Goal: Check status: Check status

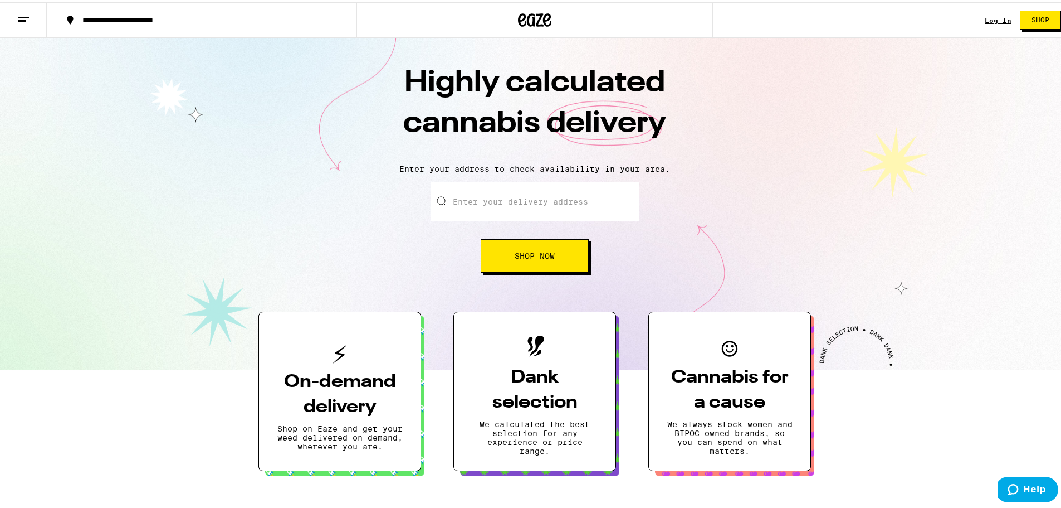
click at [985, 19] on div "Log In" at bounding box center [998, 17] width 27 height 7
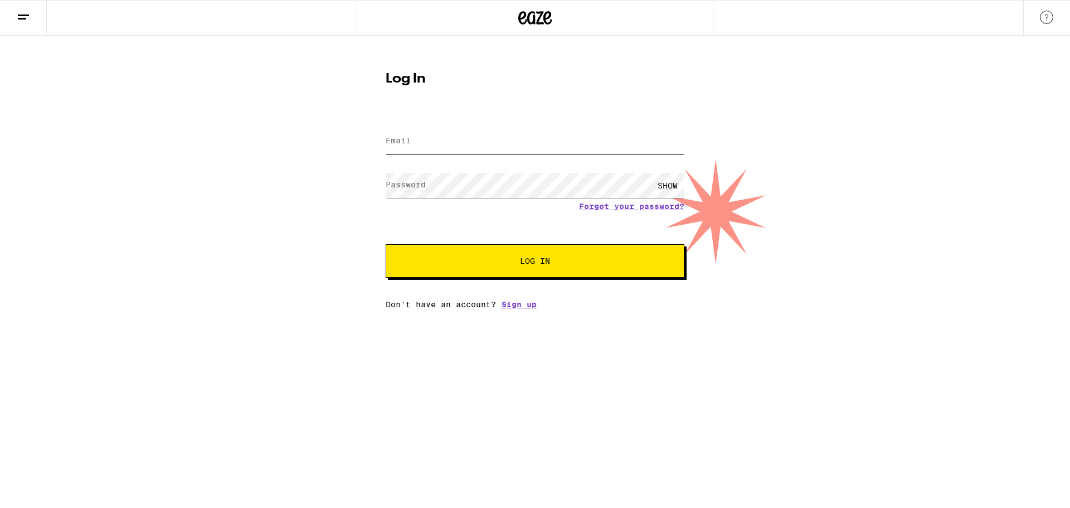
type input "[EMAIL_ADDRESS][DOMAIN_NAME]"
click at [500, 262] on span "Log In" at bounding box center [535, 261] width 208 height 8
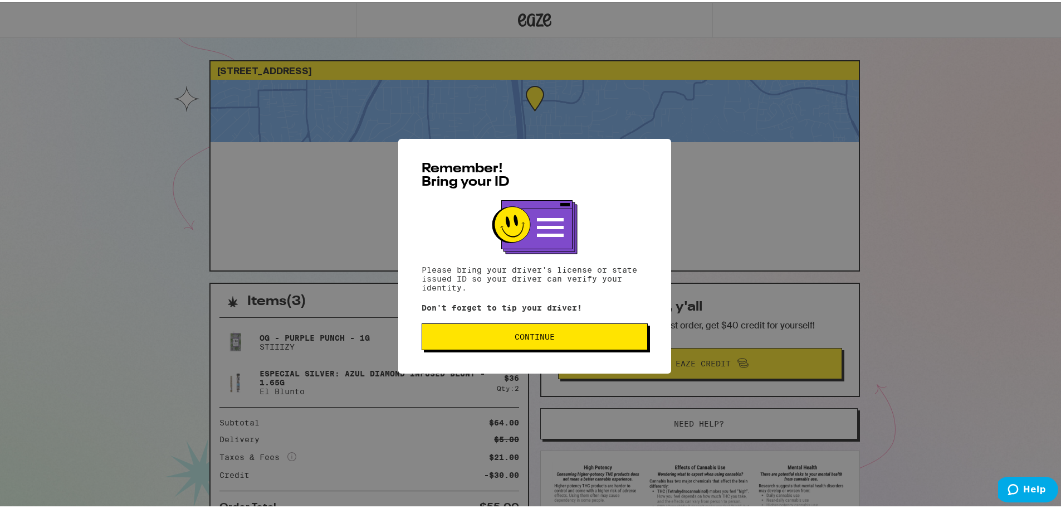
click at [433, 321] on div "Remember! Bring your ID Please bring your driver's license or state issued ID s…" at bounding box center [534, 253] width 273 height 235
click at [445, 331] on button "Continue" at bounding box center [535, 334] width 226 height 27
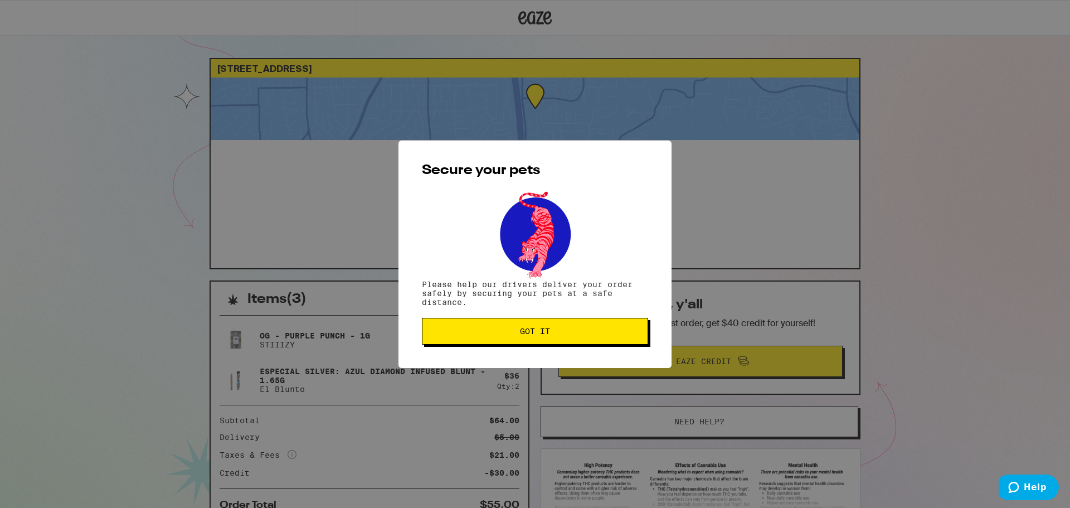
click at [465, 331] on span "Got it" at bounding box center [534, 331] width 207 height 8
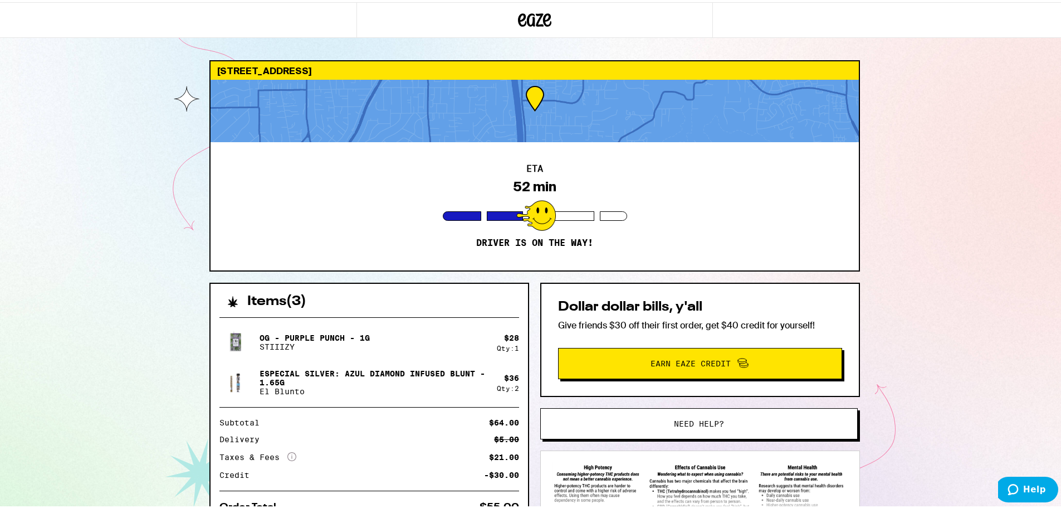
click at [528, 16] on icon at bounding box center [534, 18] width 33 height 20
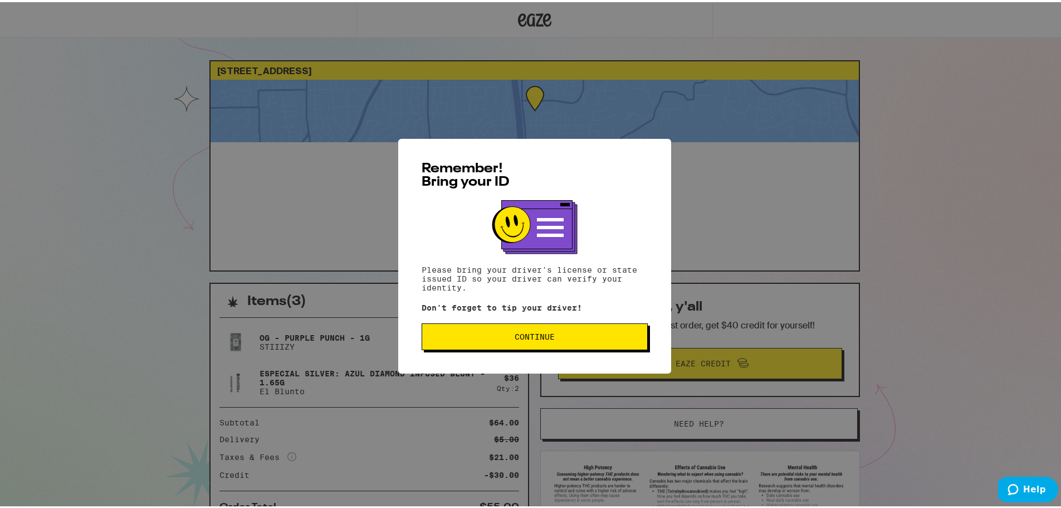
click at [508, 330] on button "Continue" at bounding box center [535, 334] width 226 height 27
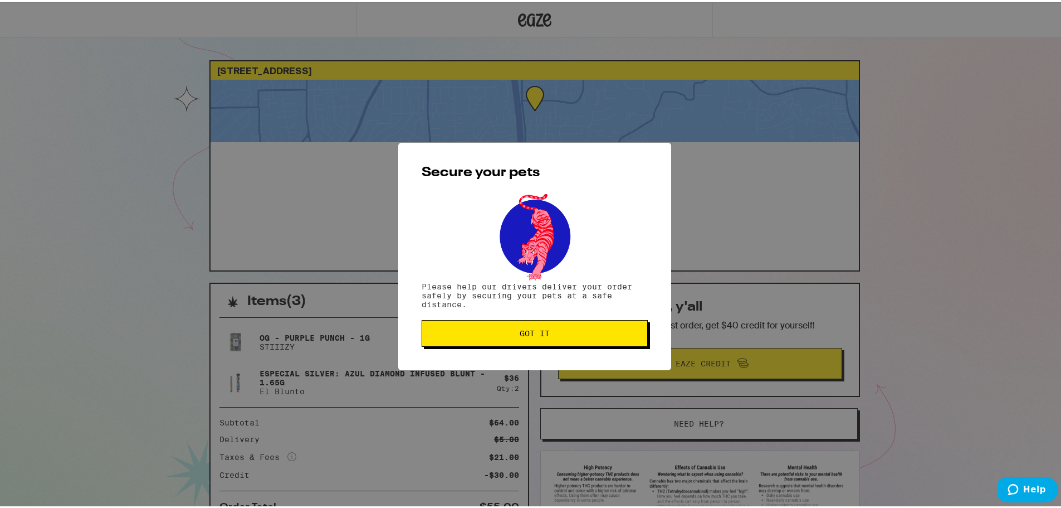
click at [508, 330] on span "Got it" at bounding box center [534, 331] width 207 height 8
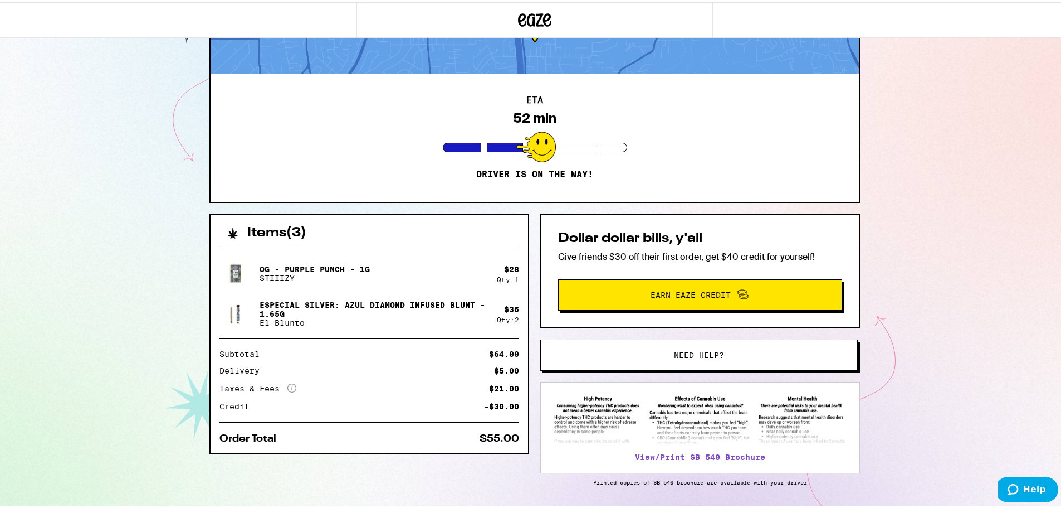
scroll to position [102, 0]
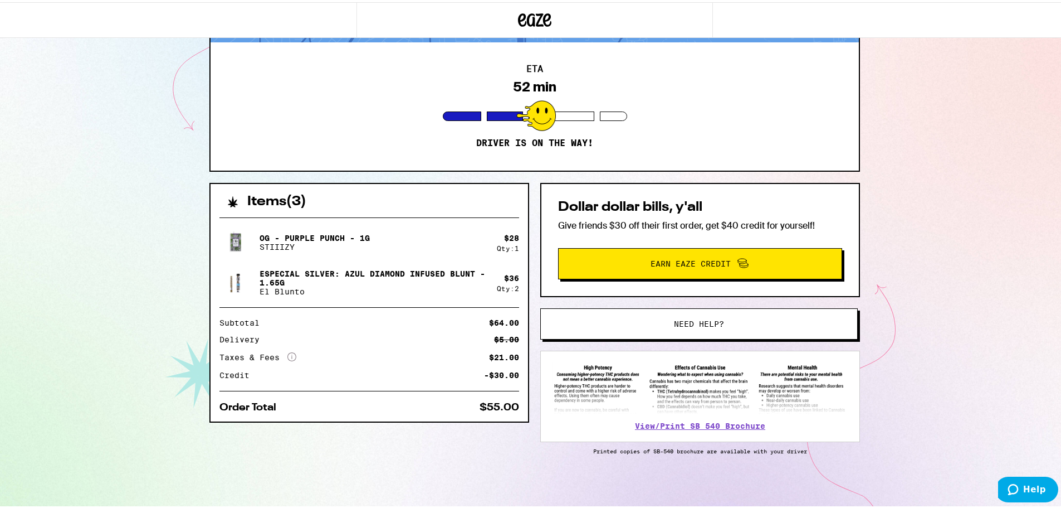
click at [612, 321] on span "Need help?" at bounding box center [699, 322] width 241 height 8
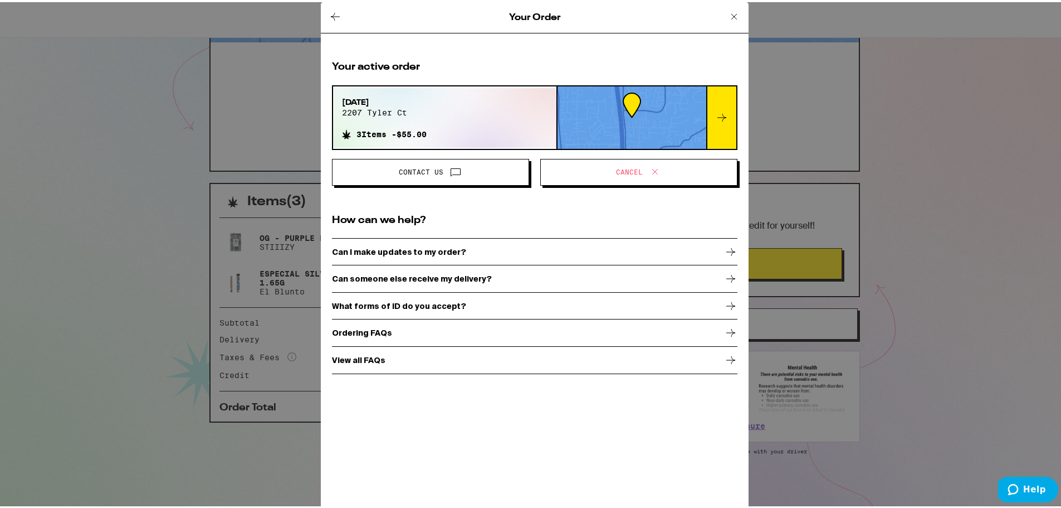
click at [437, 249] on p "Can I make updates to my order?" at bounding box center [399, 249] width 134 height 9
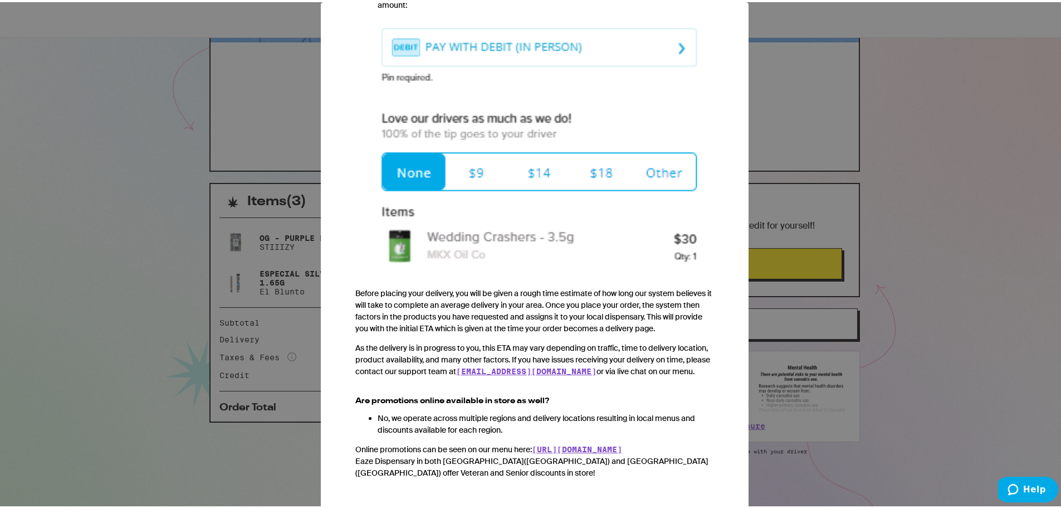
scroll to position [1077, 0]
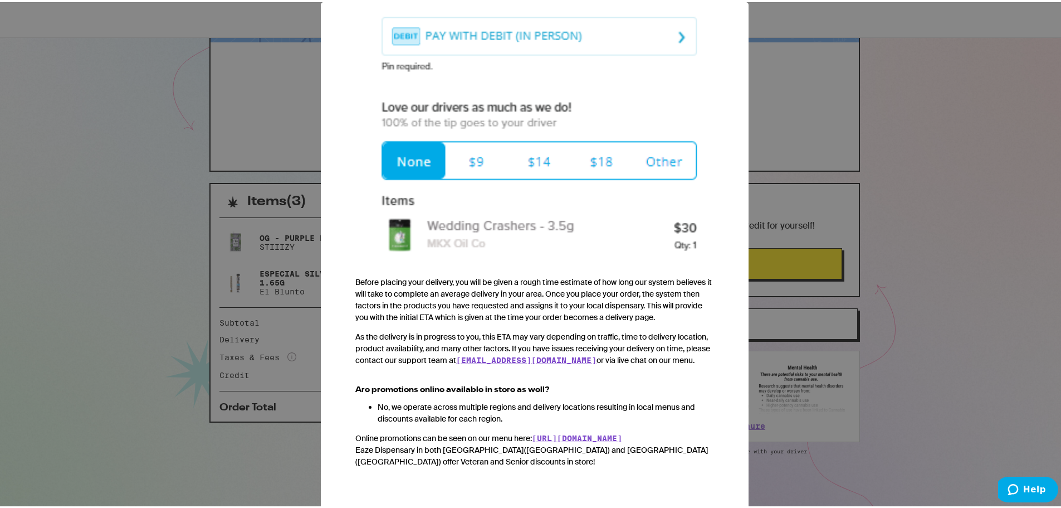
click at [206, 447] on div "Your Order Ordering FAQs We heard from you. You've got questions, and we've got…" at bounding box center [535, 254] width 1070 height 508
click at [256, 378] on div "Your Order Ordering FAQs We heard from you. You've got questions, and we've got…" at bounding box center [535, 254] width 1070 height 508
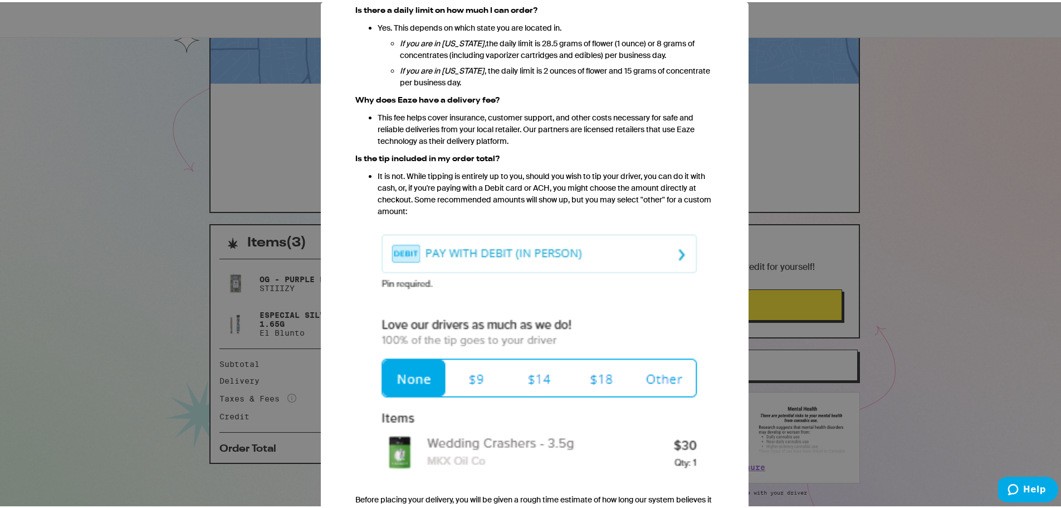
scroll to position [0, 0]
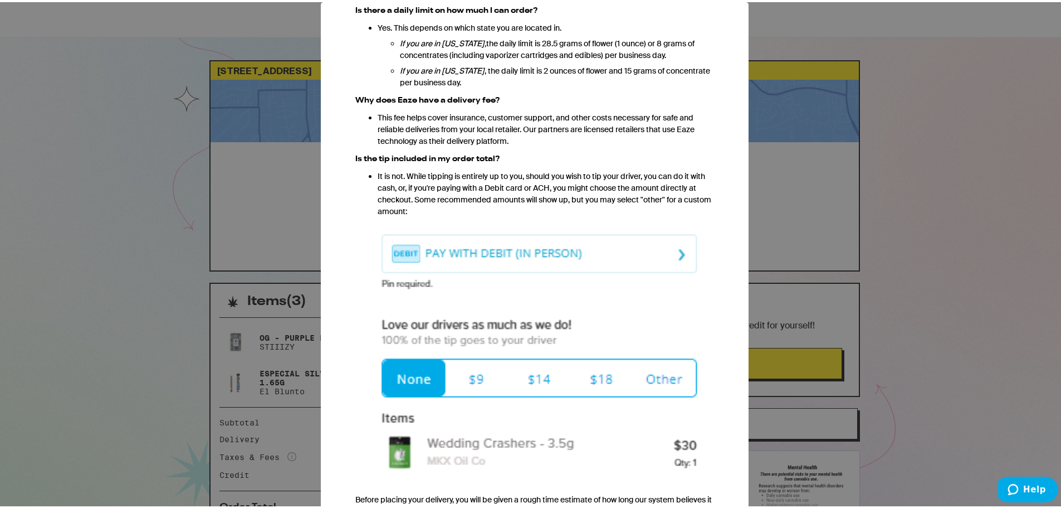
click at [784, 56] on div "Your Order Ordering FAQs We heard from you. You've got questions, and we've got…" at bounding box center [535, 254] width 1070 height 508
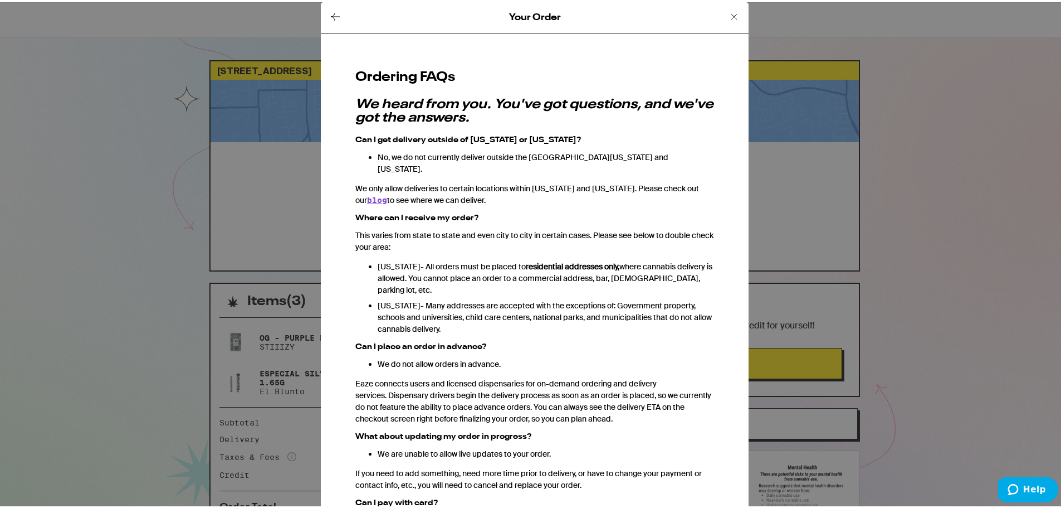
click at [728, 13] on icon at bounding box center [734, 14] width 13 height 13
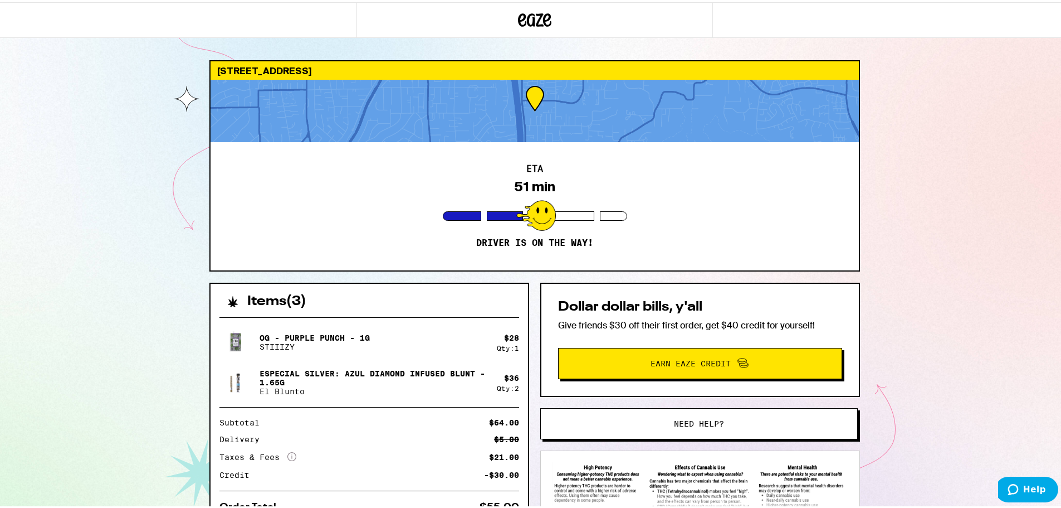
click at [720, 15] on div "Order History Your most recent orders [DATE] 2207 tyler ct 3 Items - $55.00" at bounding box center [535, 254] width 1070 height 508
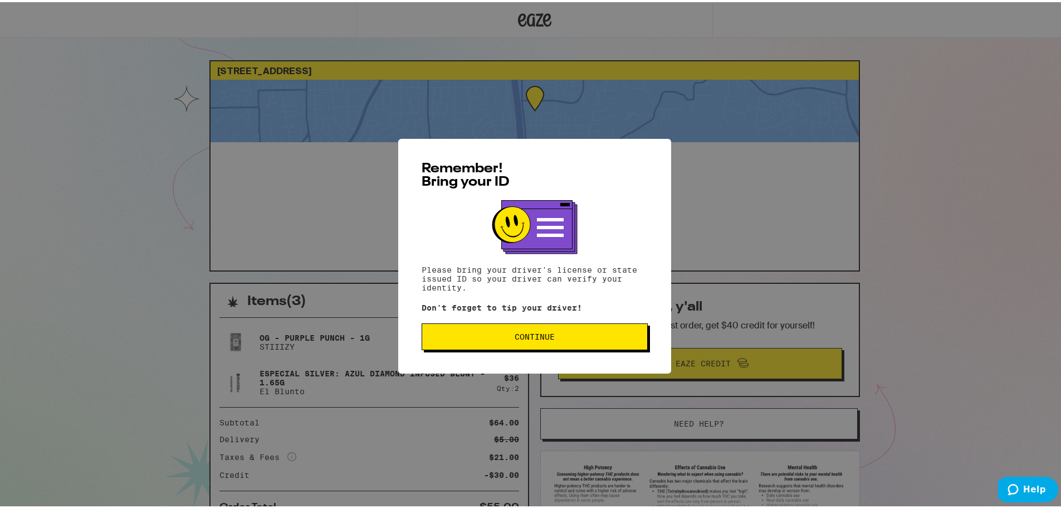
click at [472, 328] on button "Continue" at bounding box center [535, 334] width 226 height 27
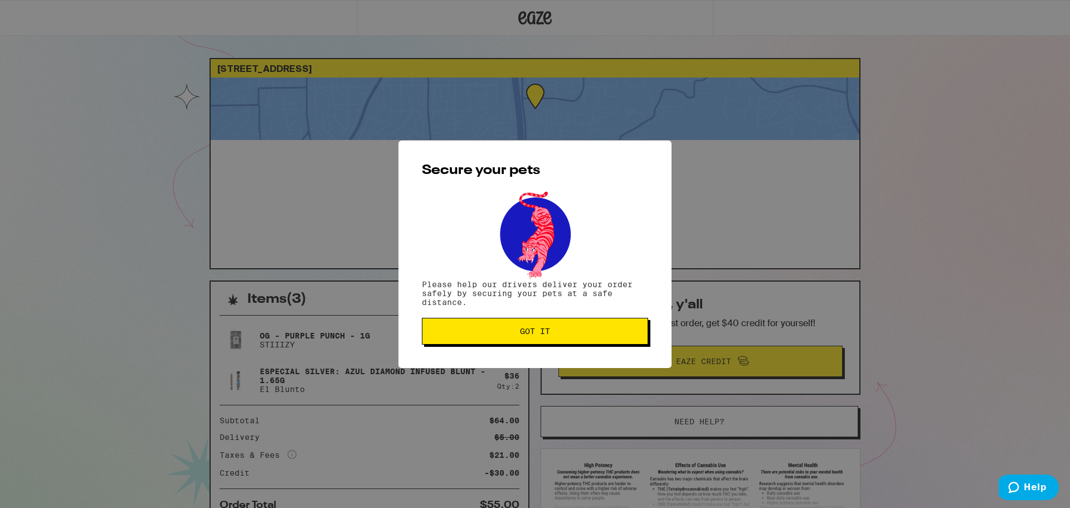
click at [473, 334] on span "Got it" at bounding box center [534, 331] width 207 height 8
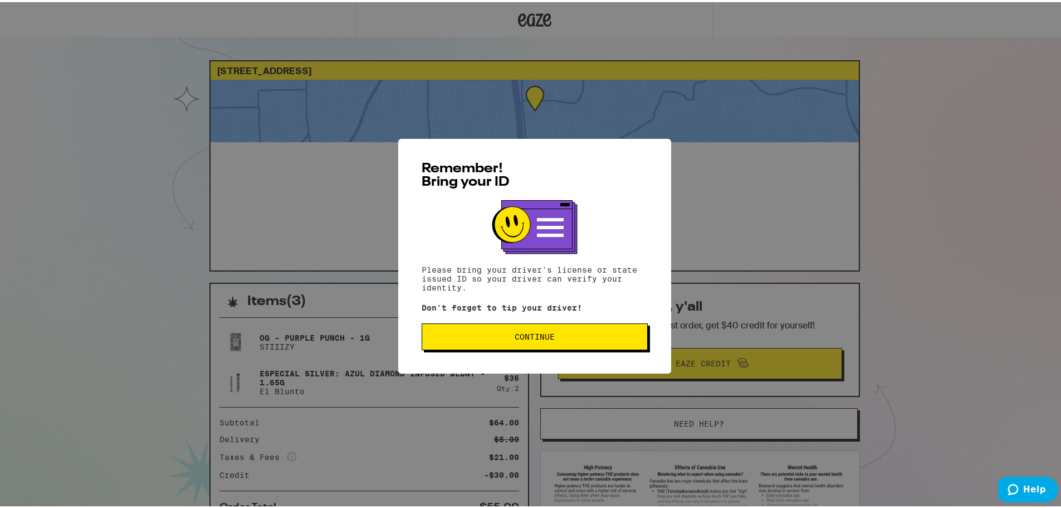
click at [460, 338] on span "Continue" at bounding box center [534, 334] width 207 height 8
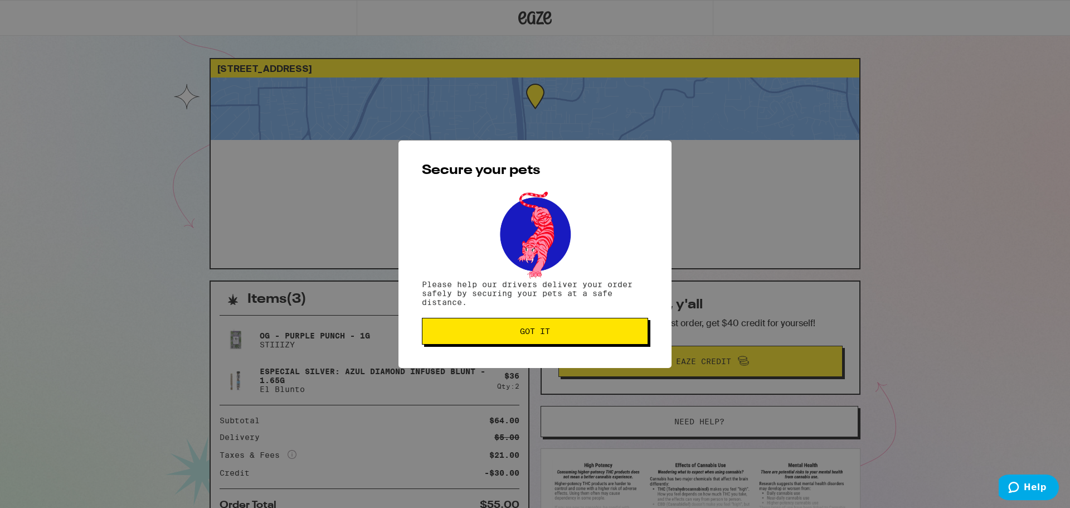
click at [461, 341] on button "Got it" at bounding box center [535, 331] width 226 height 27
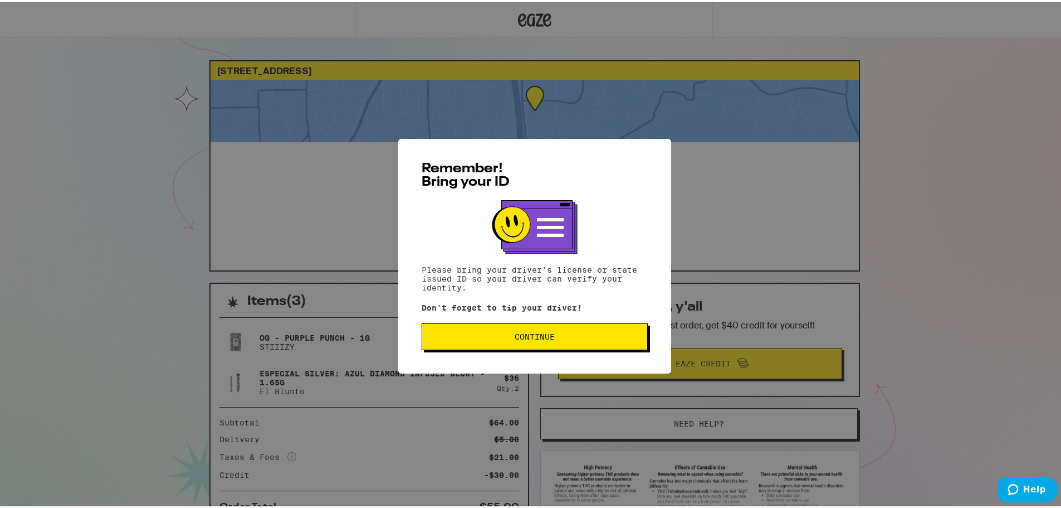
click at [501, 330] on button "Continue" at bounding box center [535, 334] width 226 height 27
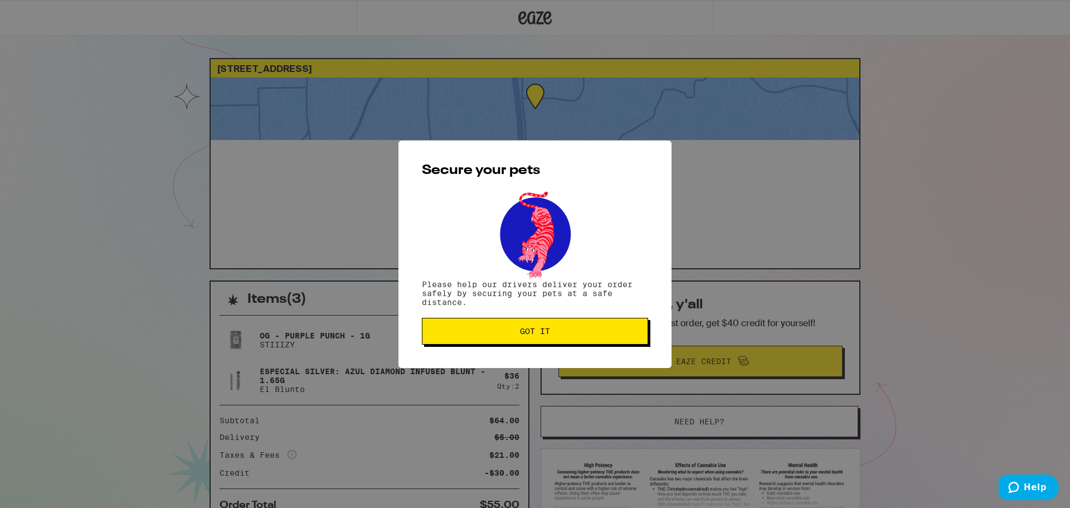
click at [501, 330] on span "Got it" at bounding box center [534, 331] width 207 height 8
